Goal: Register for event/course

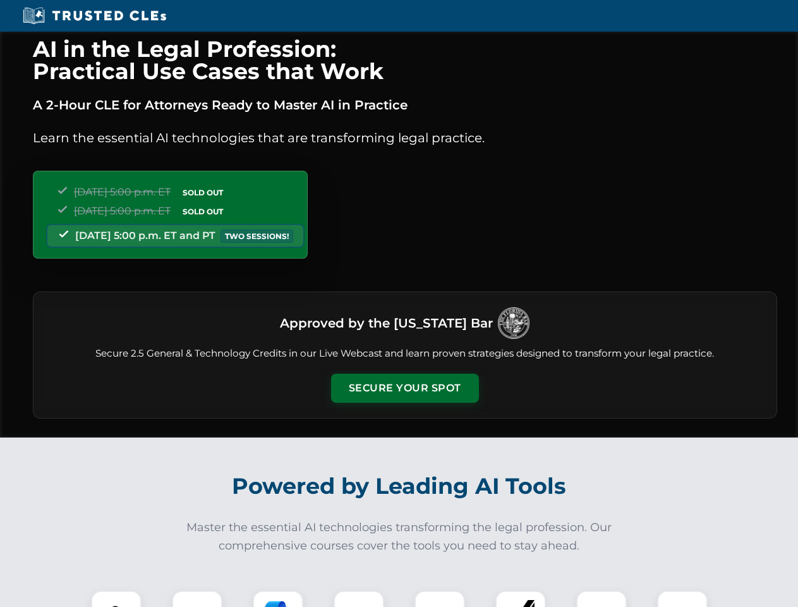
click at [404, 388] on button "Secure Your Spot" at bounding box center [405, 387] width 148 height 29
click at [116, 598] on img at bounding box center [116, 615] width 37 height 37
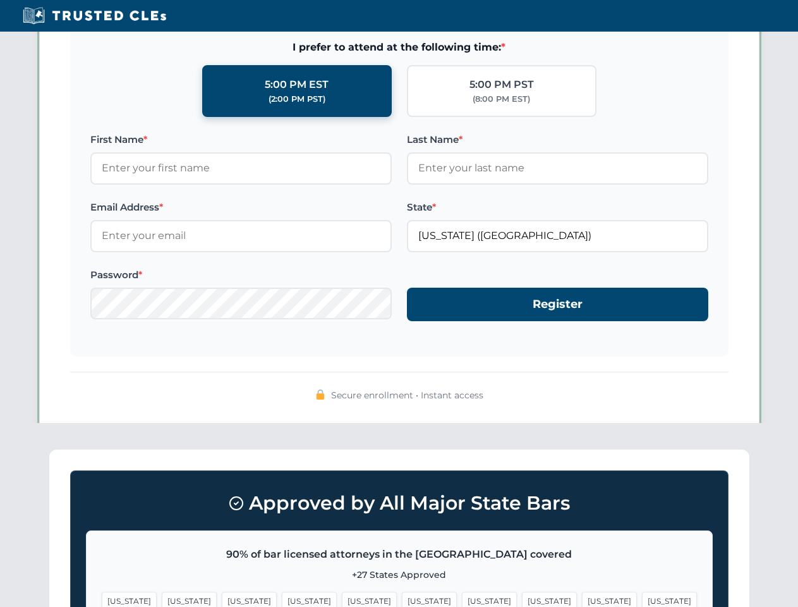
click at [462, 598] on span "[US_STATE]" at bounding box center [489, 600] width 55 height 18
click at [582, 598] on span "[US_STATE]" at bounding box center [609, 600] width 55 height 18
